Goal: Information Seeking & Learning: Learn about a topic

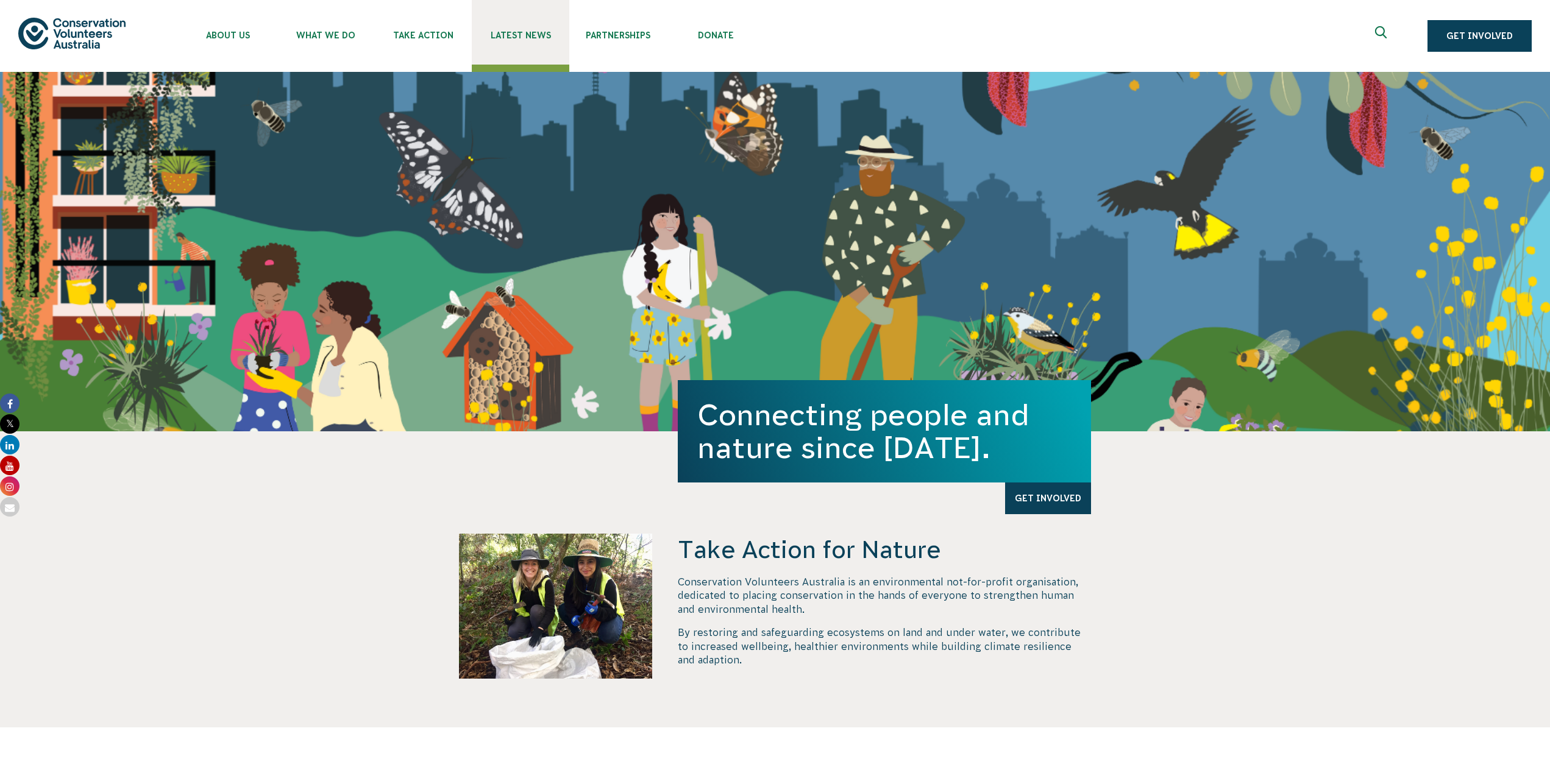
click at [530, 36] on span "Latest News" at bounding box center [521, 35] width 98 height 10
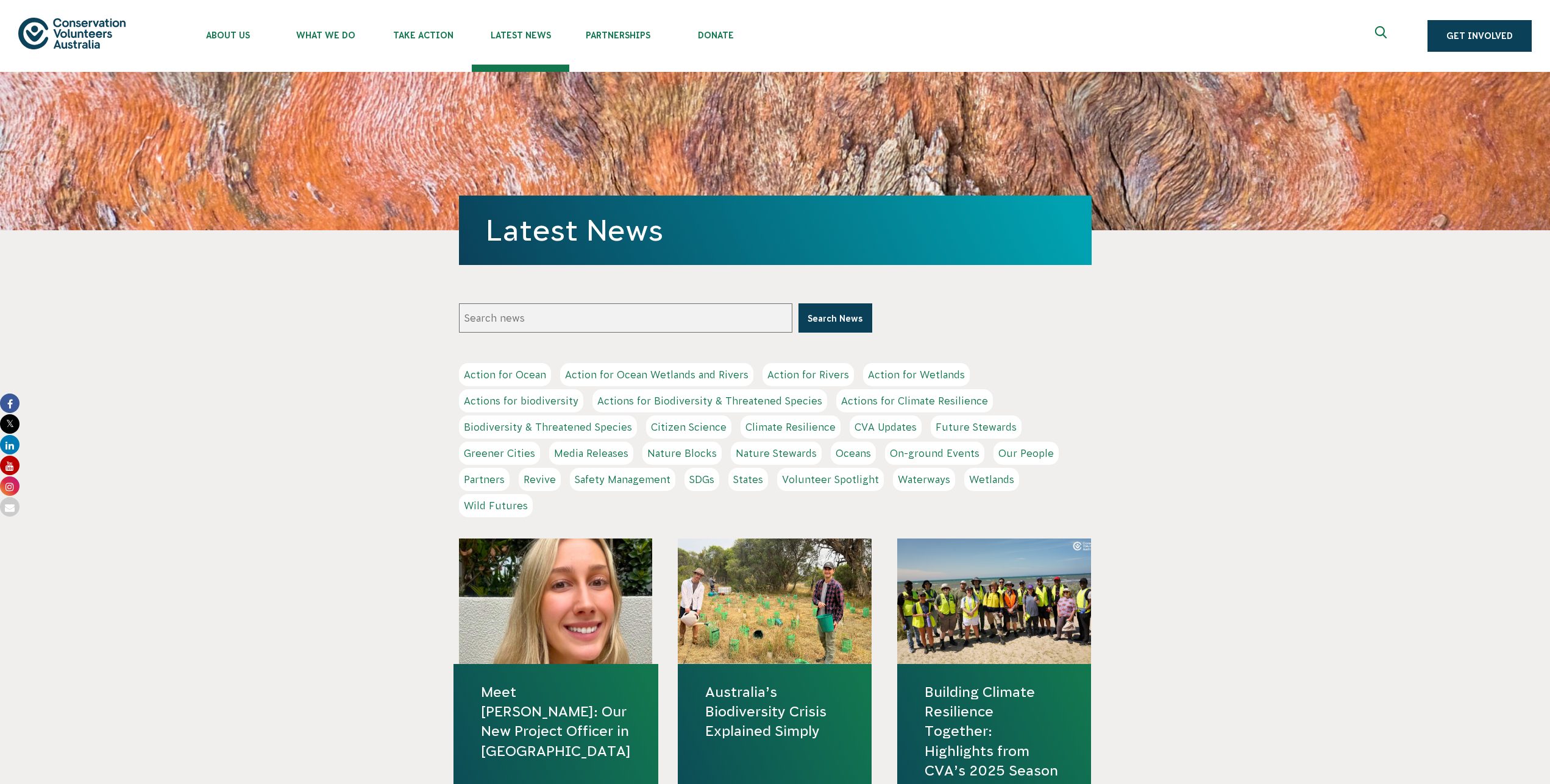
click at [1382, 33] on icon "Expand search box" at bounding box center [1383, 36] width 16 height 19
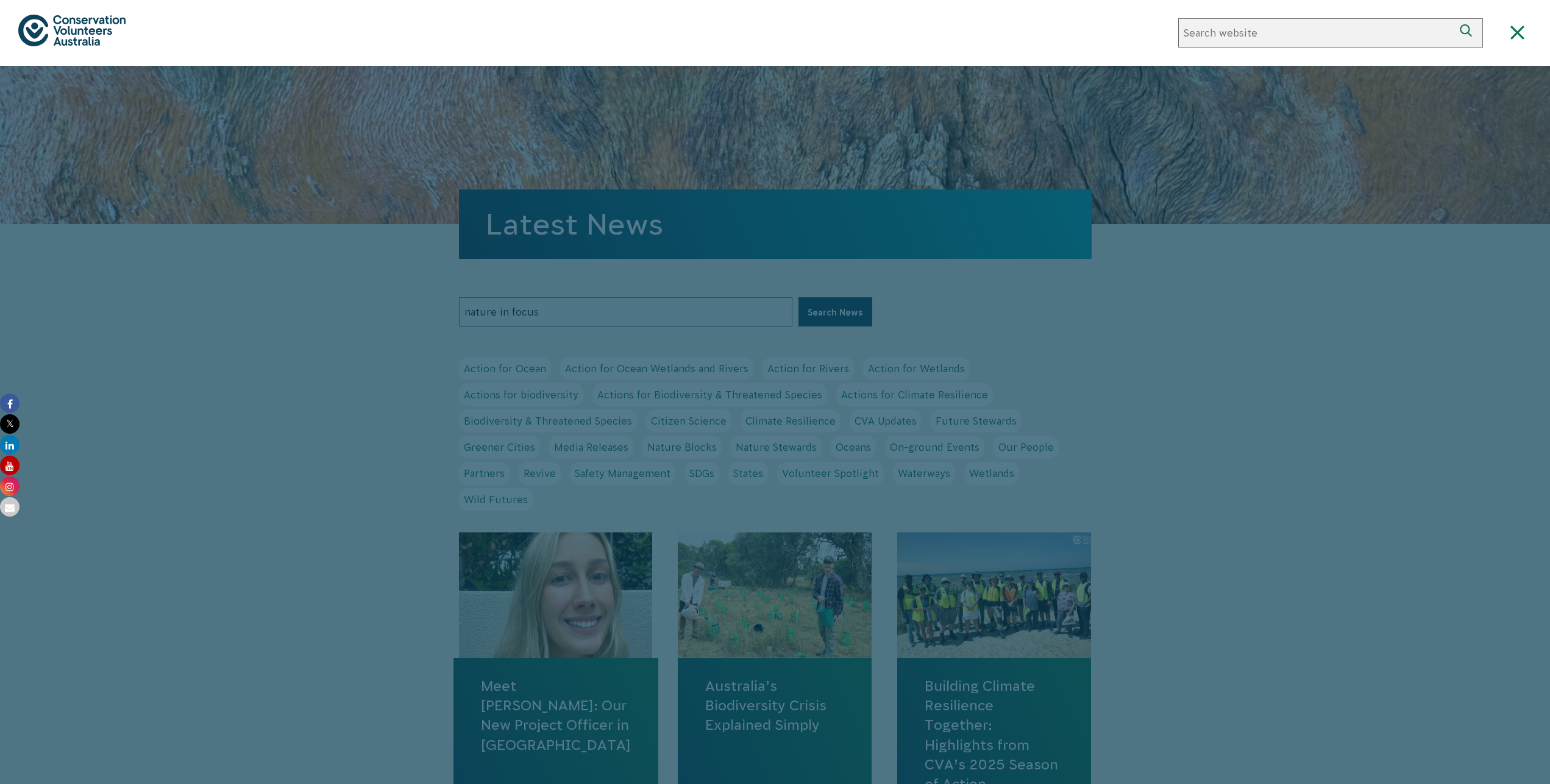
type input "nature in focus"
click at [798, 297] on button "Search News" at bounding box center [835, 312] width 74 height 29
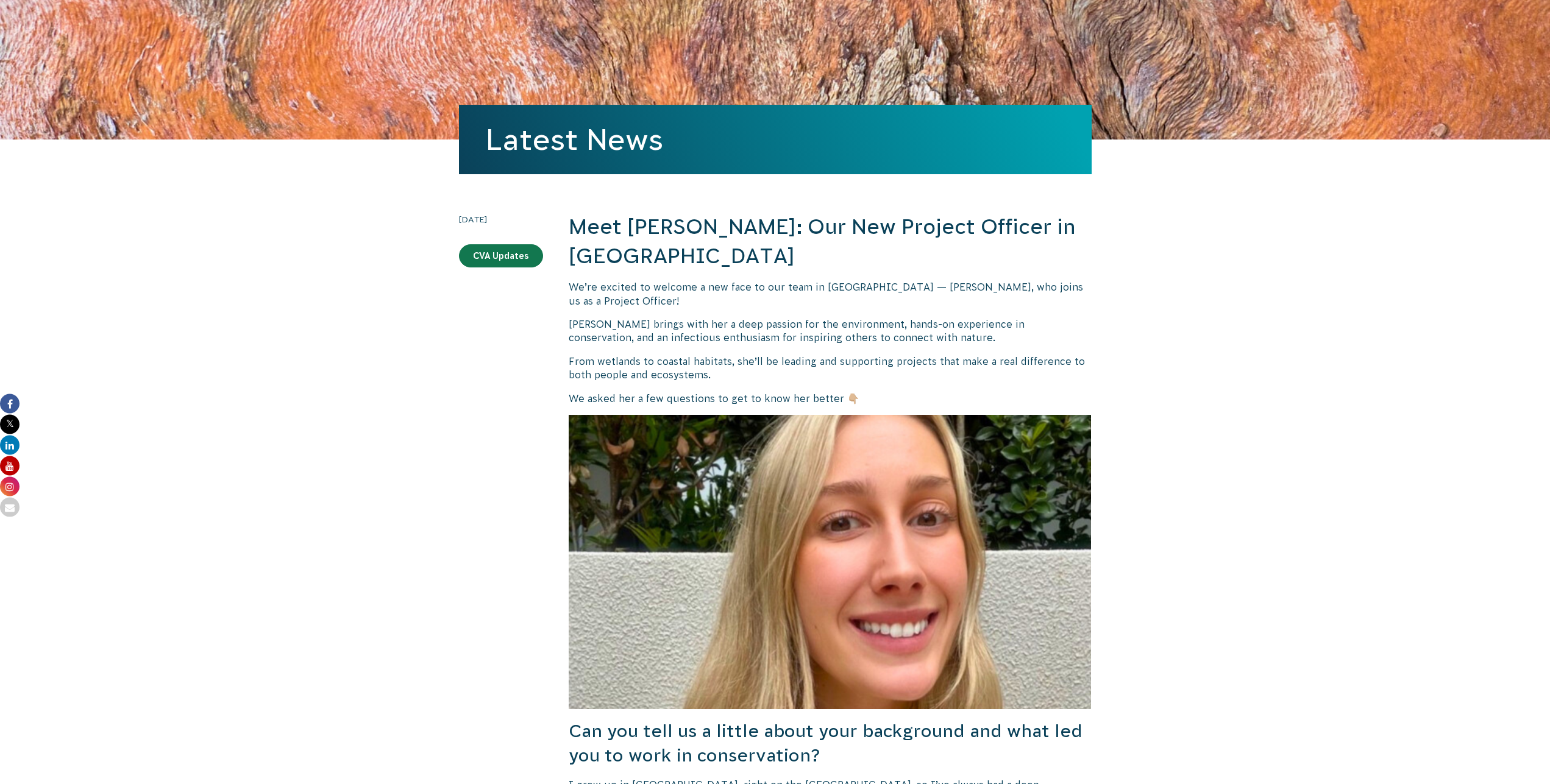
scroll to position [62, 0]
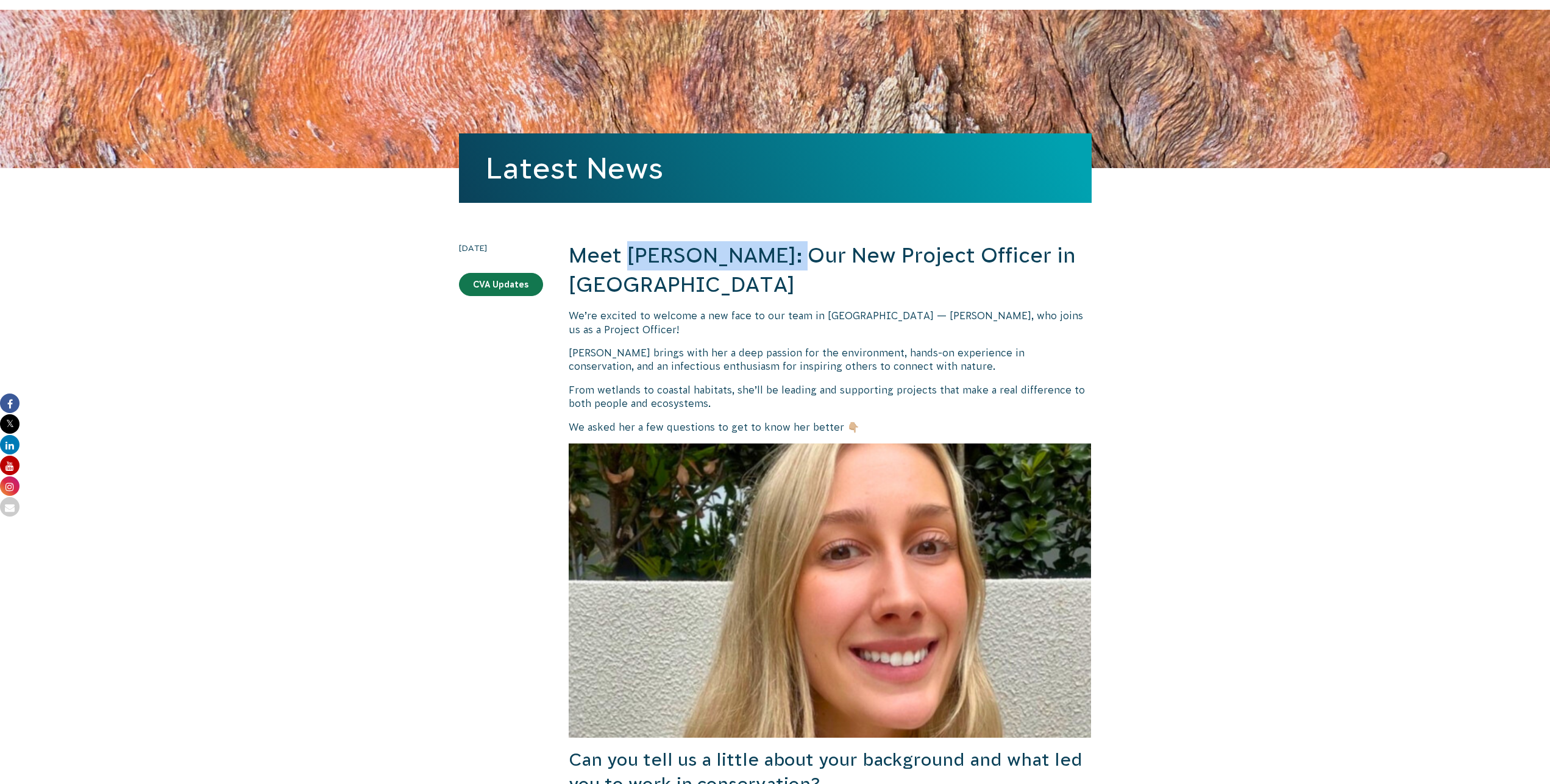
drag, startPoint x: 633, startPoint y: 250, endPoint x: 797, endPoint y: 257, distance: 164.1
click at [797, 257] on h2 "Meet Madison Whitton: Our New Project Officer in Western Australia" at bounding box center [830, 270] width 523 height 58
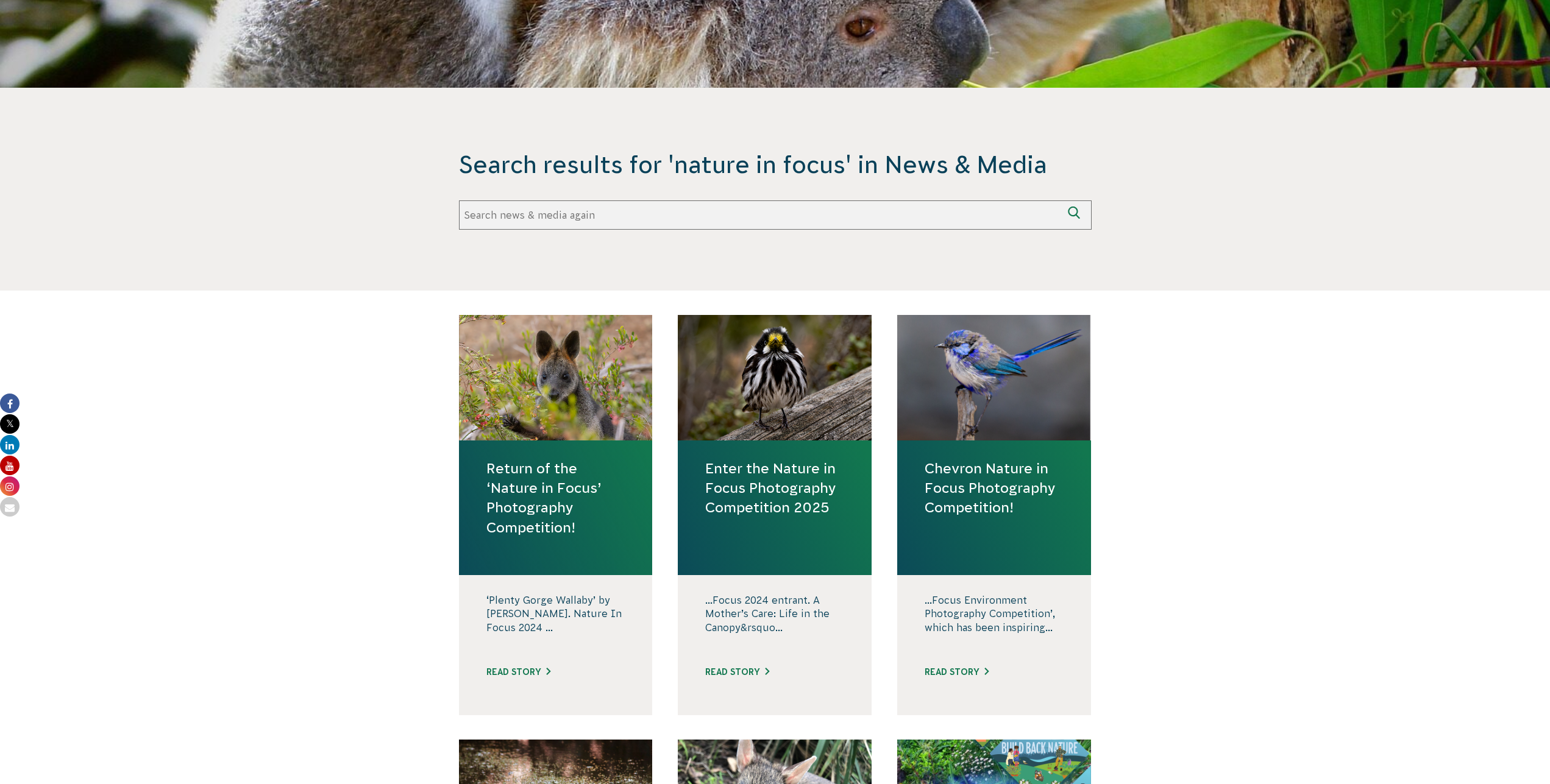
scroll to position [186, 0]
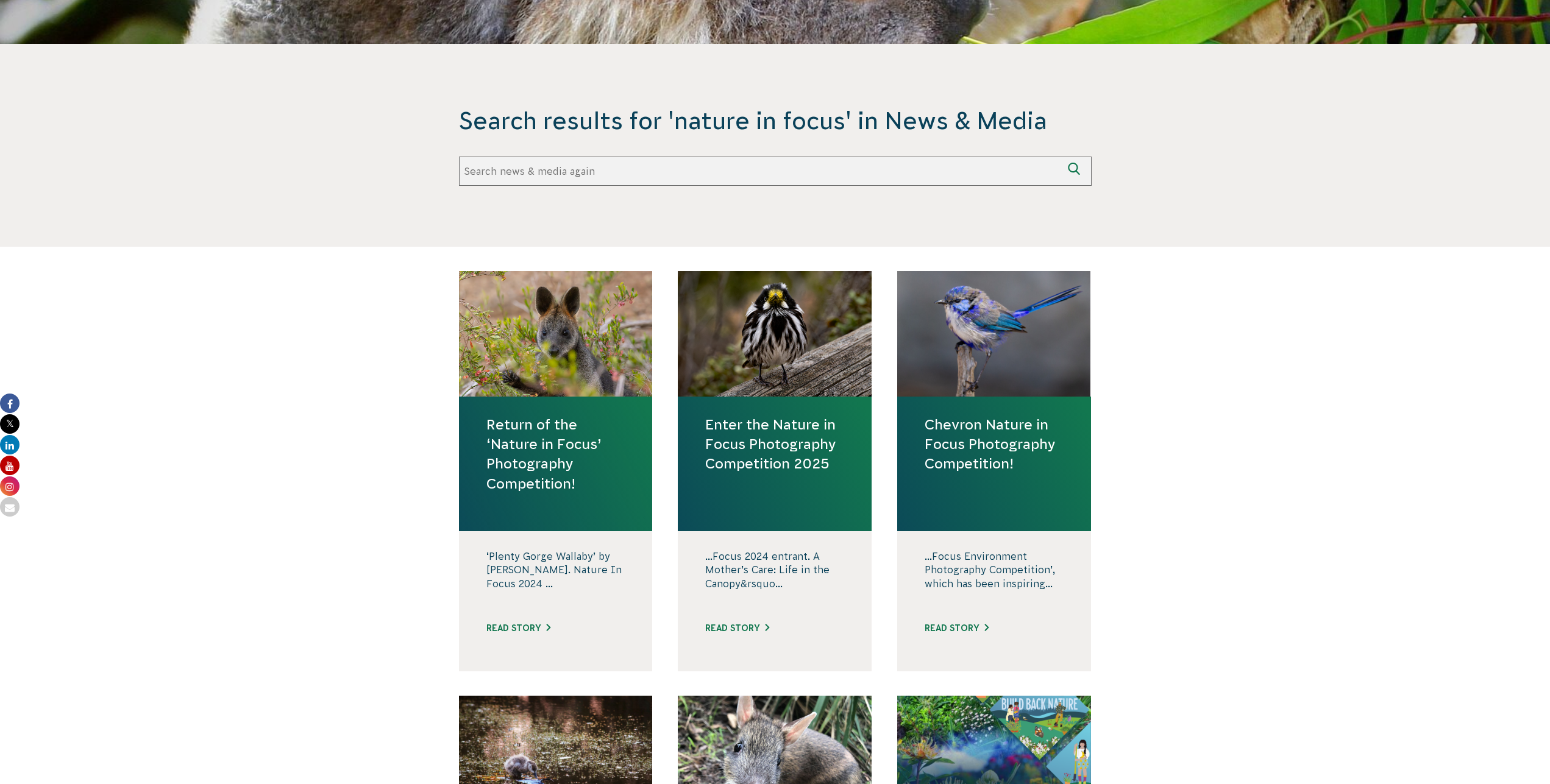
click at [753, 441] on link "Enter the Nature in Focus Photography Competition 2025" at bounding box center [774, 444] width 139 height 59
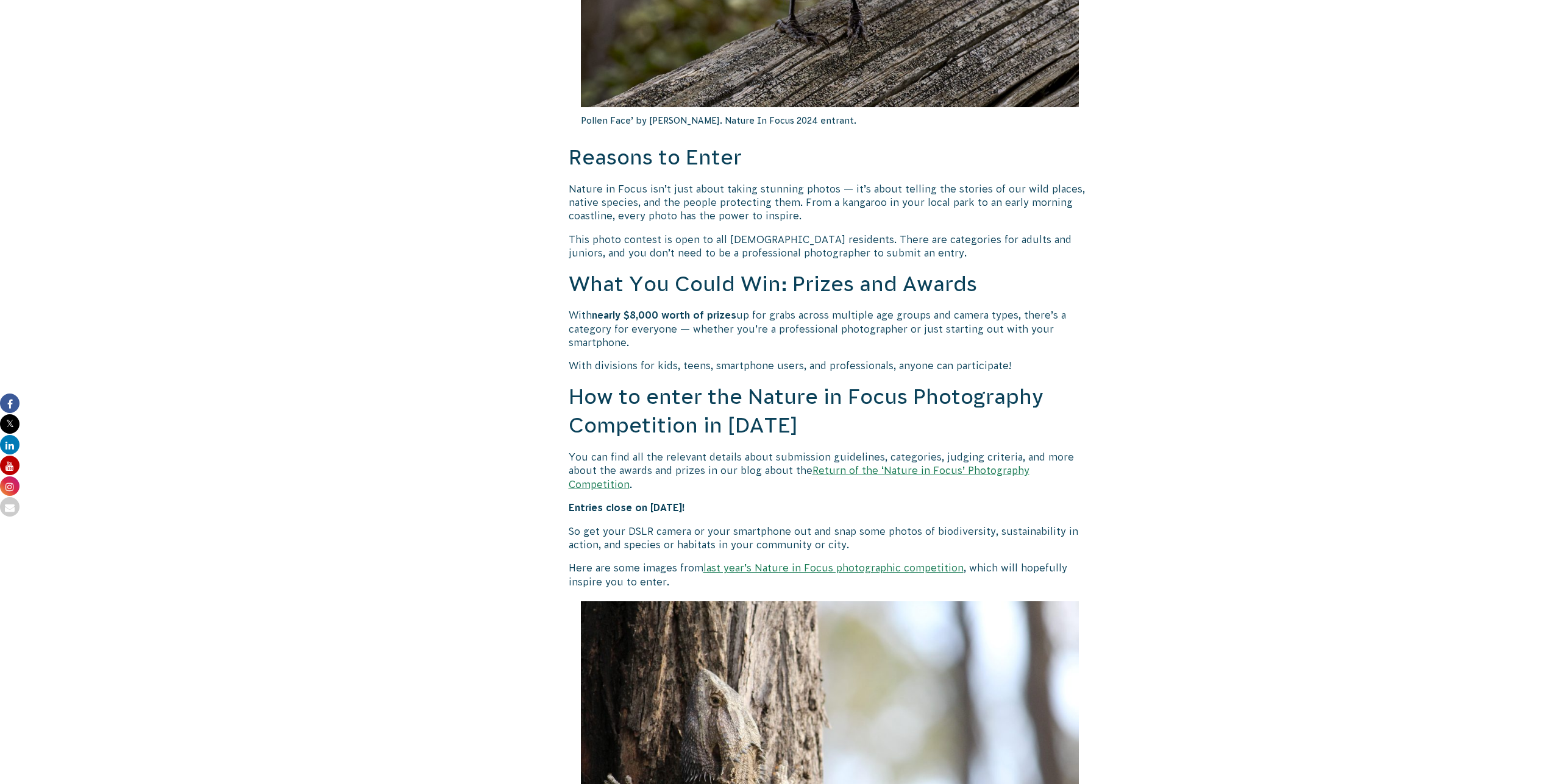
scroll to position [746, 0]
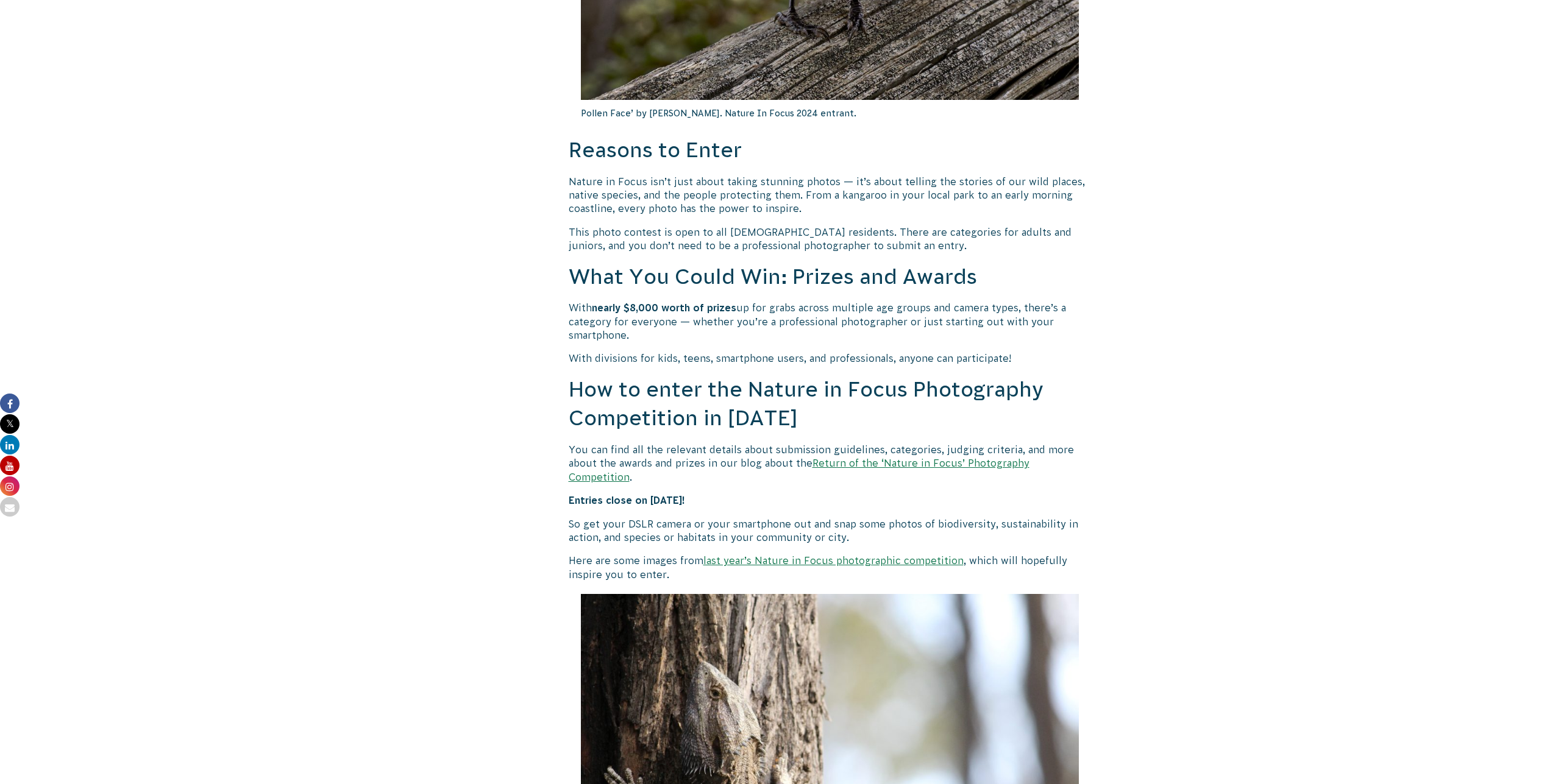
click at [870, 461] on link "Return of the ‘Nature in Focus’ Photography Competition" at bounding box center [799, 469] width 461 height 24
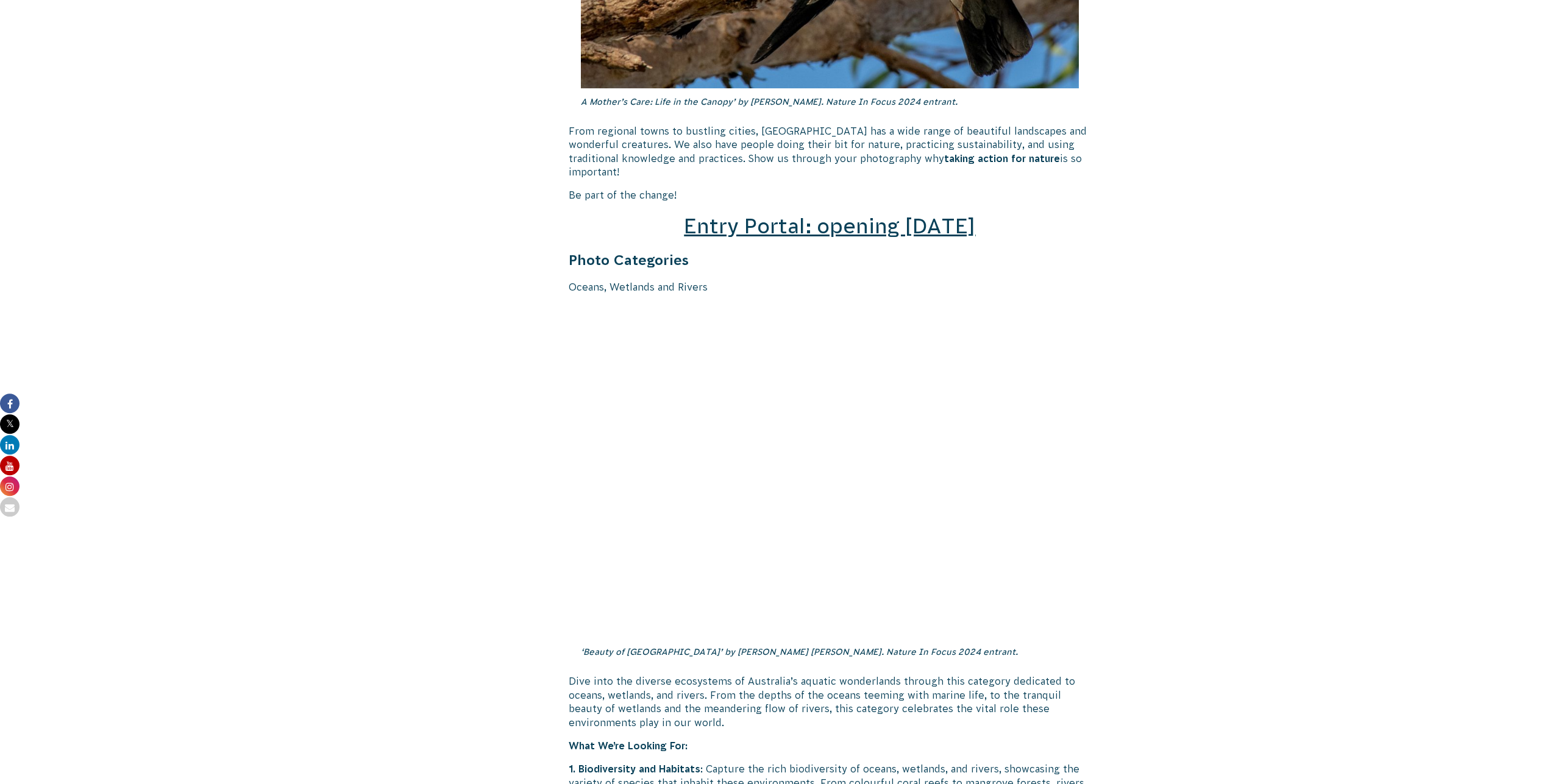
scroll to position [1678, 0]
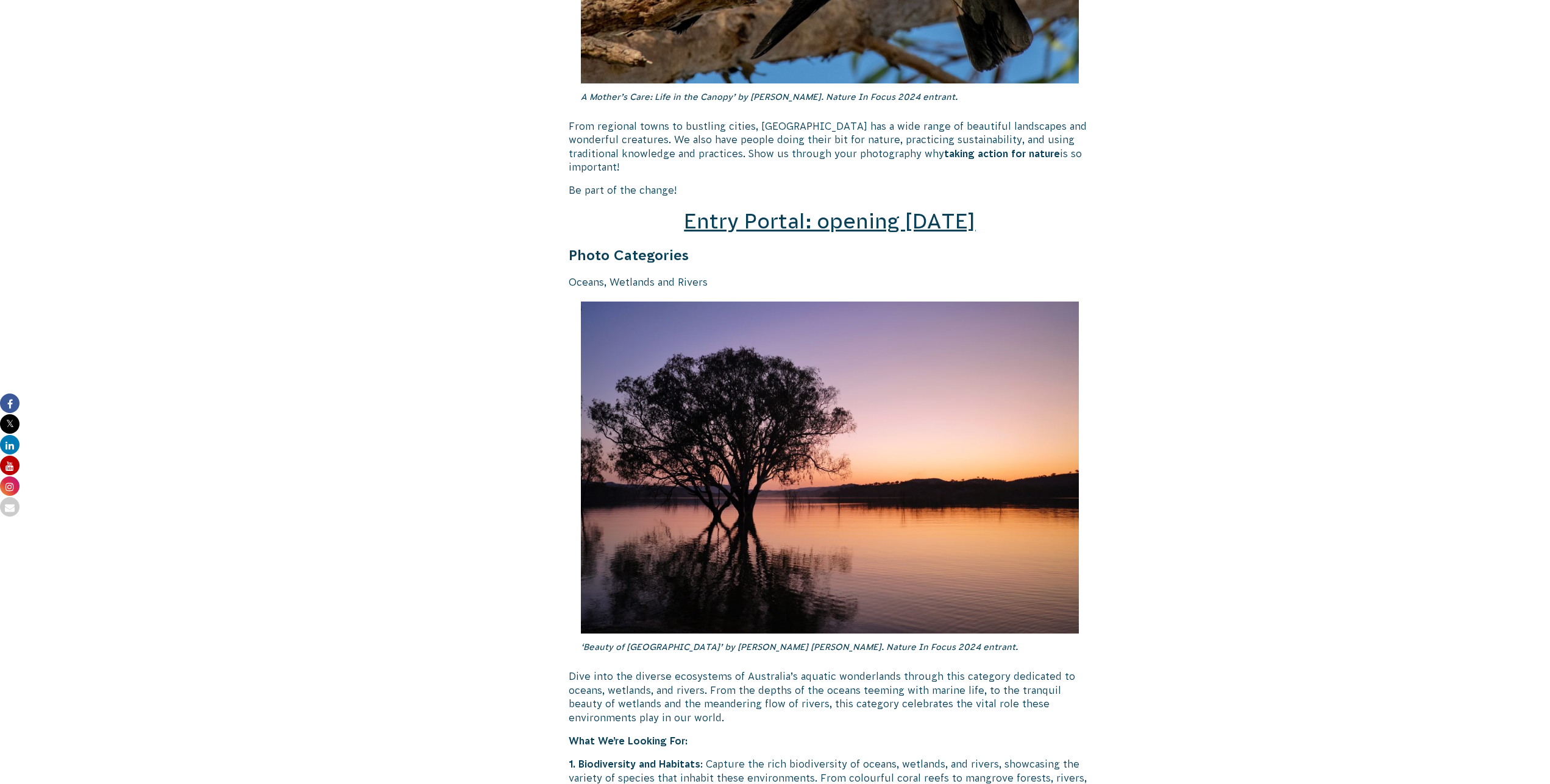
click at [776, 210] on span "Entry Portal: opening [DATE]" at bounding box center [830, 221] width 292 height 23
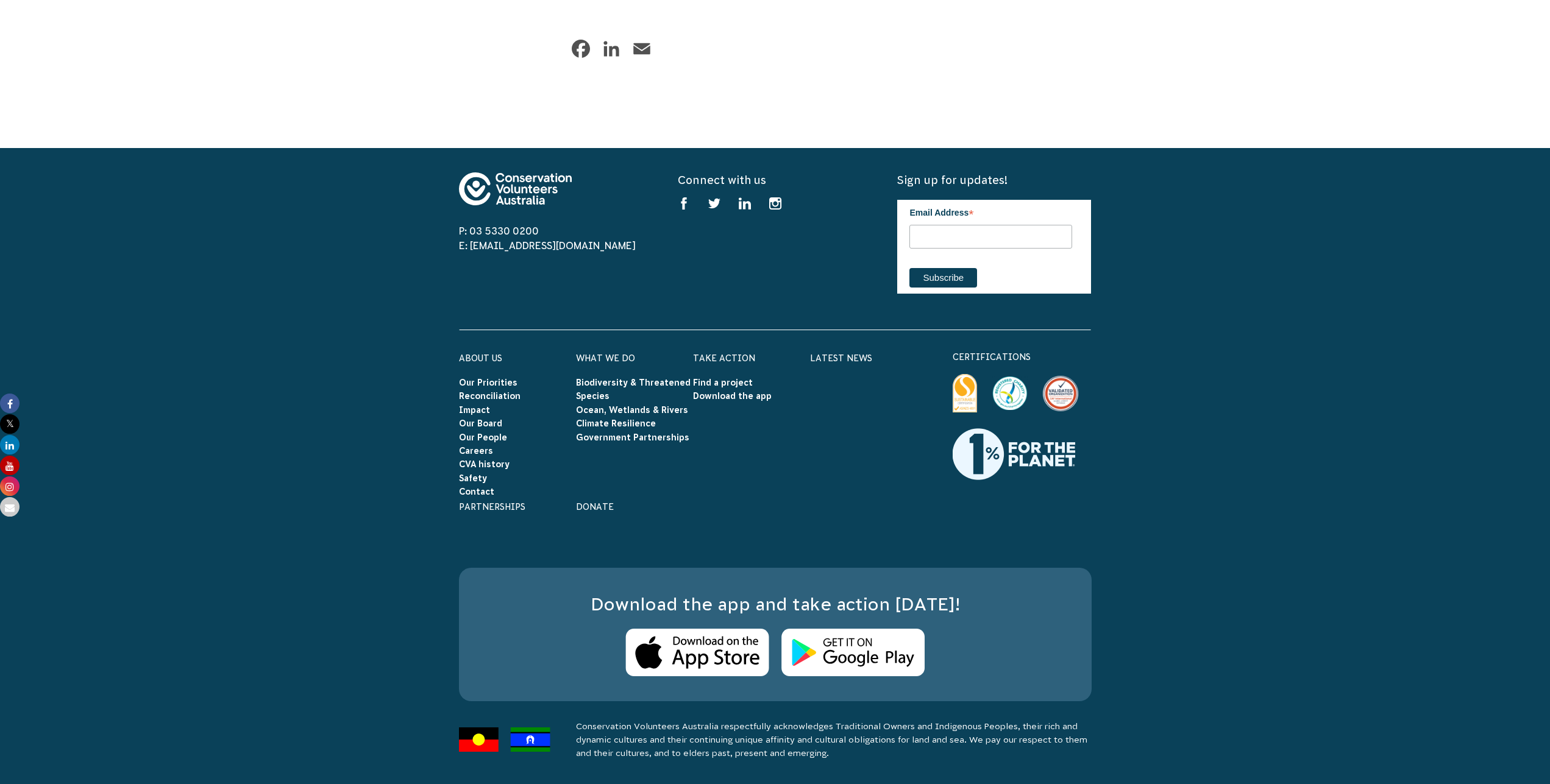
scroll to position [8516, 0]
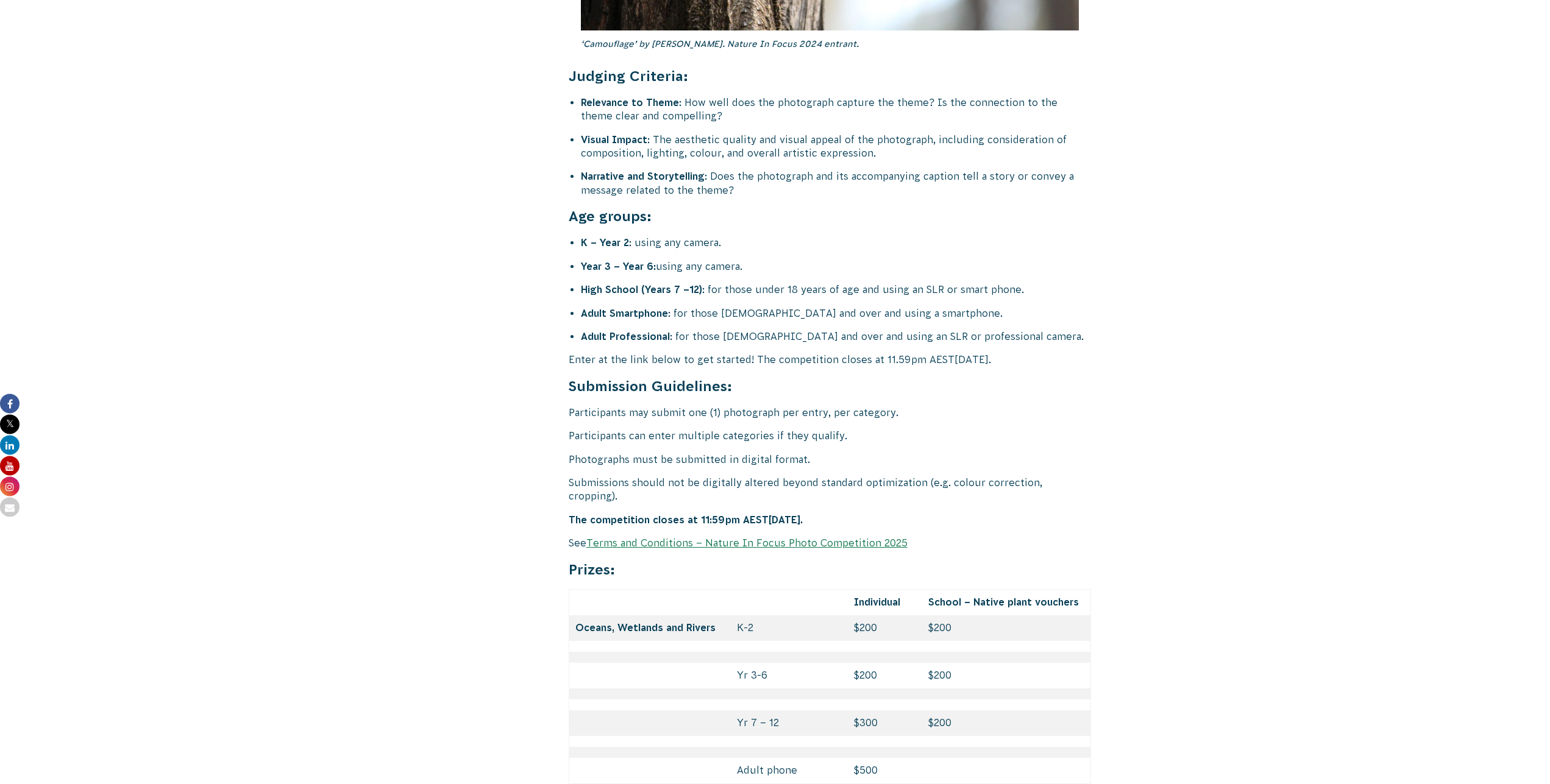
scroll to position [4724, 0]
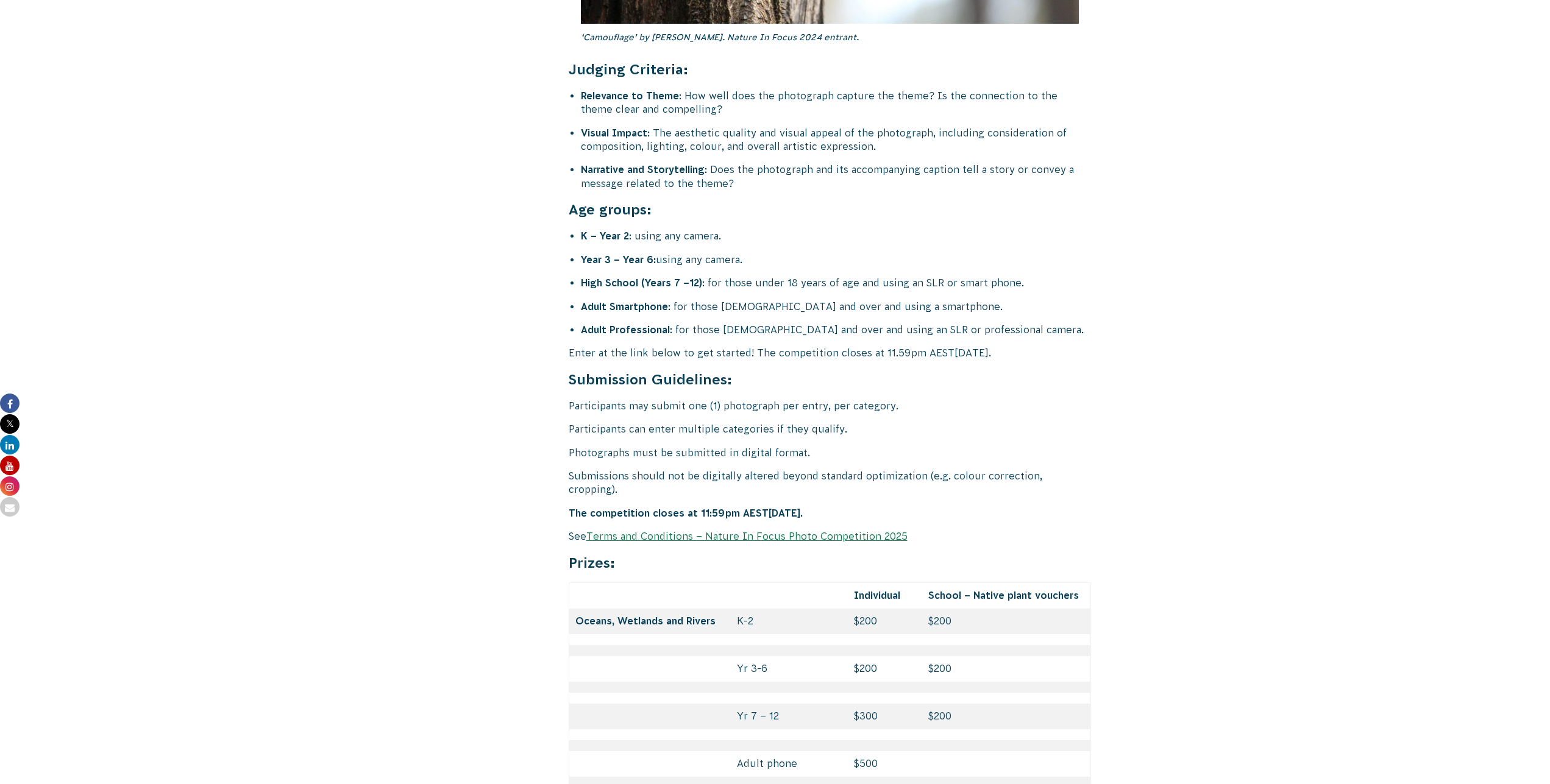
click at [721, 530] on link "Terms and Conditions – Nature In Focus Photo Competition 2025" at bounding box center [747, 536] width 321 height 11
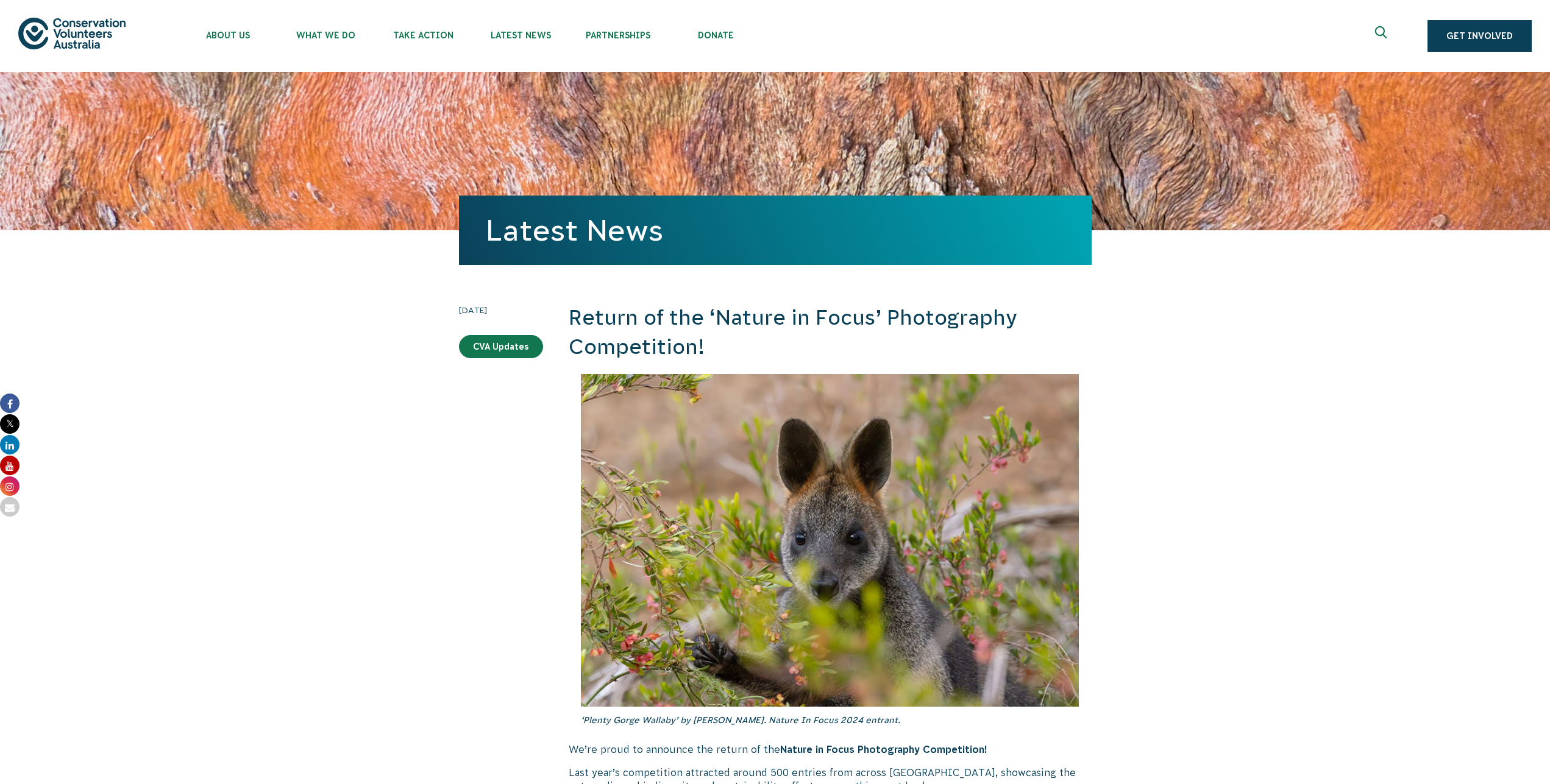
drag, startPoint x: 1196, startPoint y: 413, endPoint x: 1202, endPoint y: 56, distance: 357.1
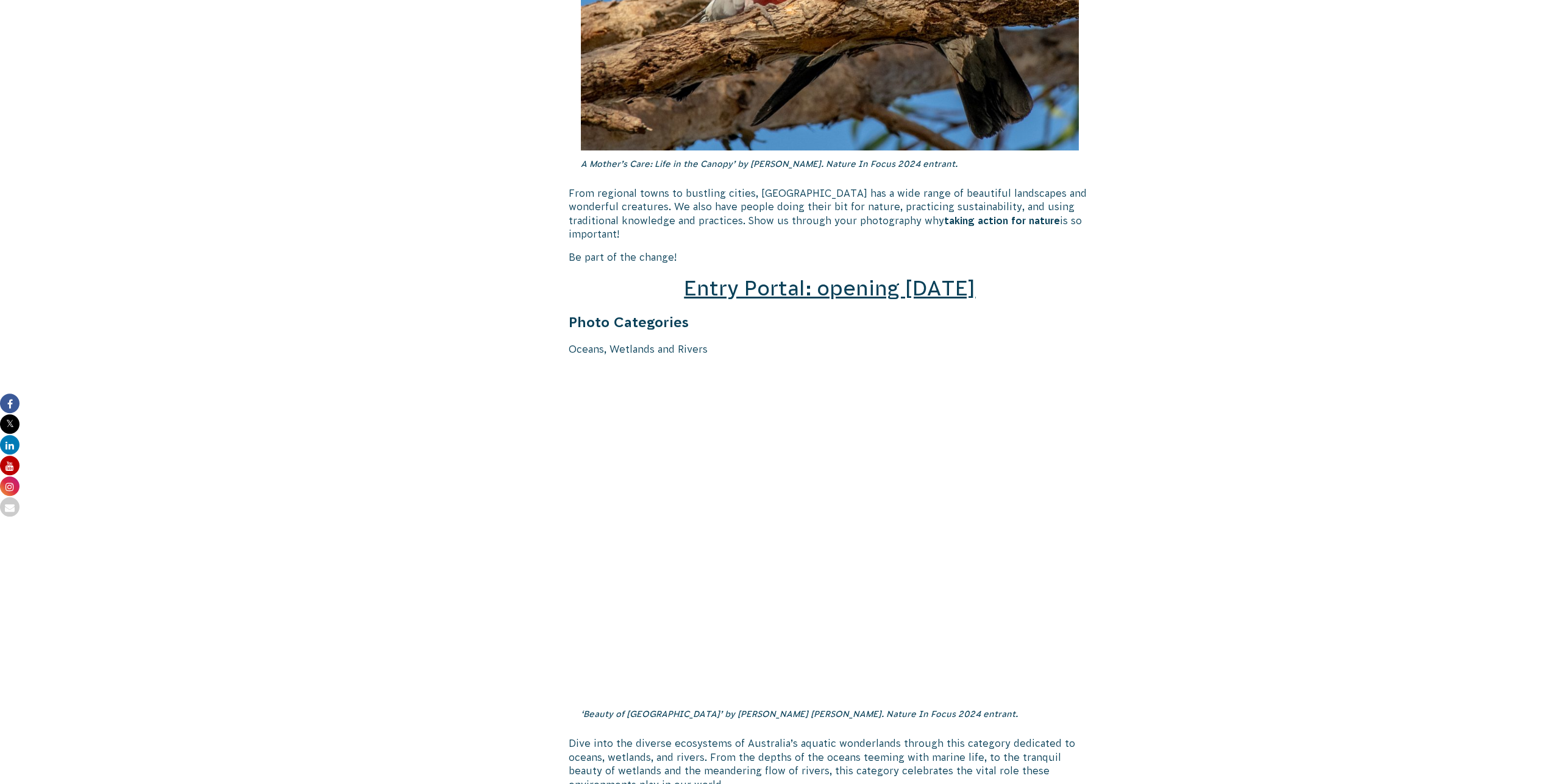
scroll to position [1616, 0]
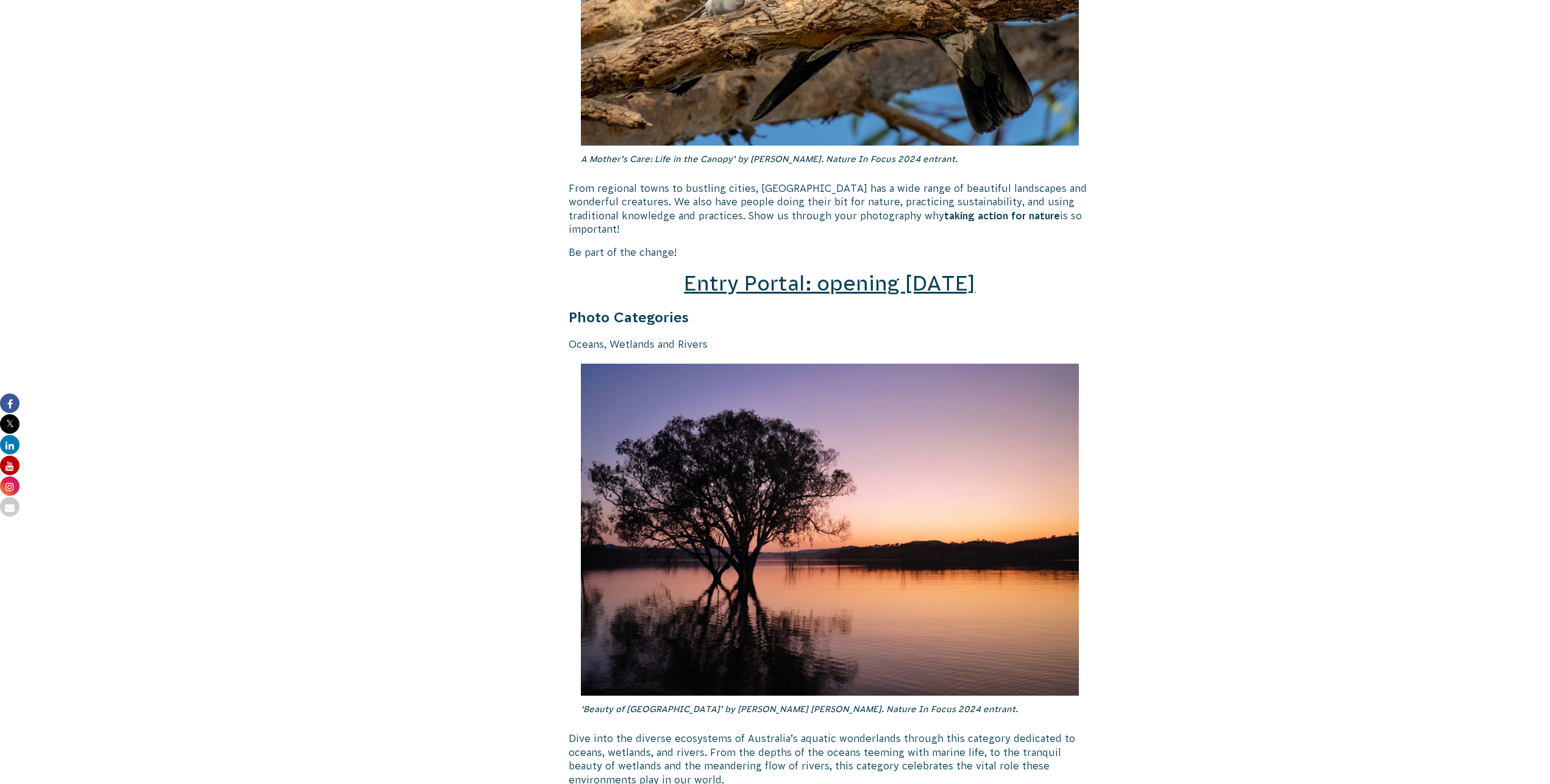
click at [863, 271] on span "Entry Portal: opening [DATE]" at bounding box center [830, 283] width 292 height 23
